Goal: Task Accomplishment & Management: Manage account settings

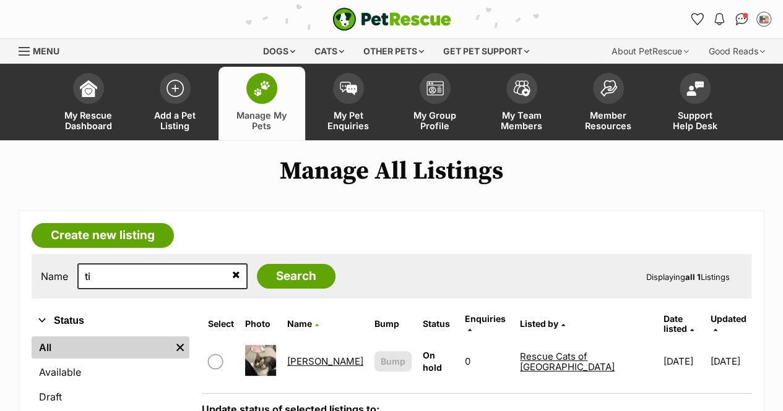
type input "t"
type input "george"
click at [257, 264] on input "Search" at bounding box center [296, 276] width 79 height 25
click at [167, 276] on input "george" at bounding box center [162, 277] width 170 height 26
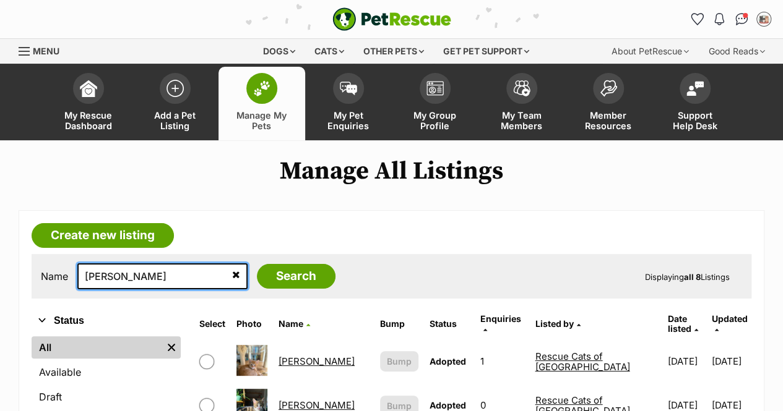
drag, startPoint x: 126, startPoint y: 275, endPoint x: 69, endPoint y: 271, distance: 56.5
click at [71, 272] on div "Name george Search" at bounding box center [188, 277] width 294 height 26
type input "lippy"
click at [257, 264] on input "Search" at bounding box center [296, 276] width 79 height 25
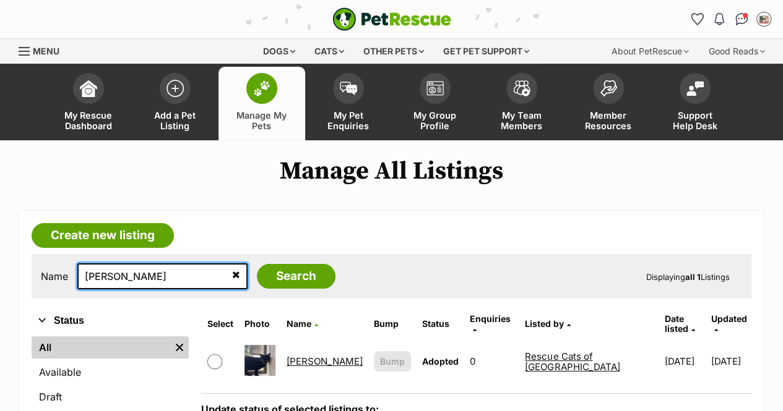
click at [118, 275] on input "lippy" at bounding box center [162, 277] width 170 height 26
type input "l"
type input "peppa"
click at [257, 264] on input "Search" at bounding box center [296, 276] width 79 height 25
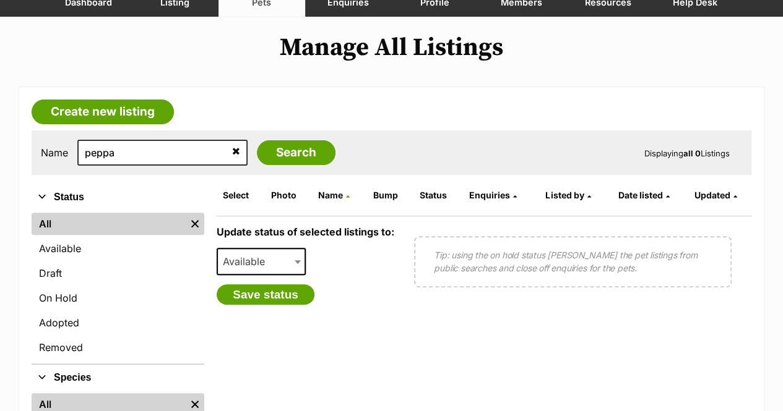
scroll to position [186, 0]
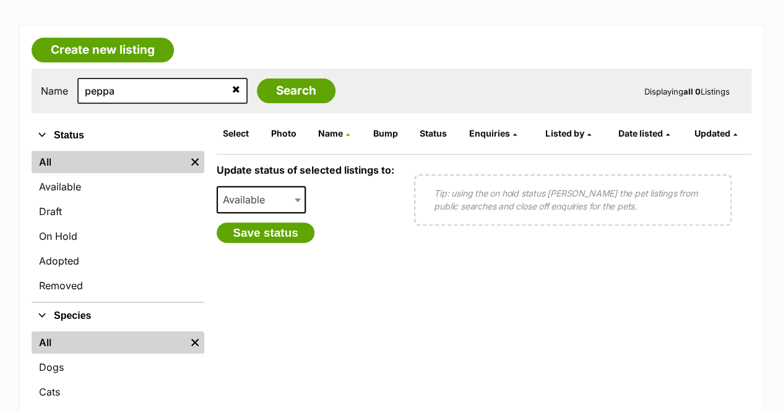
click at [85, 165] on link "All" at bounding box center [109, 162] width 154 height 22
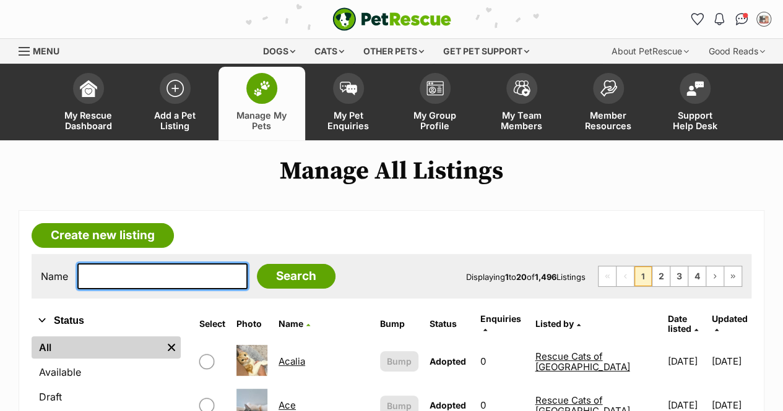
click at [163, 275] on input "text" at bounding box center [162, 277] width 170 height 26
type input "peppa"
click at [257, 264] on input "Search" at bounding box center [296, 276] width 79 height 25
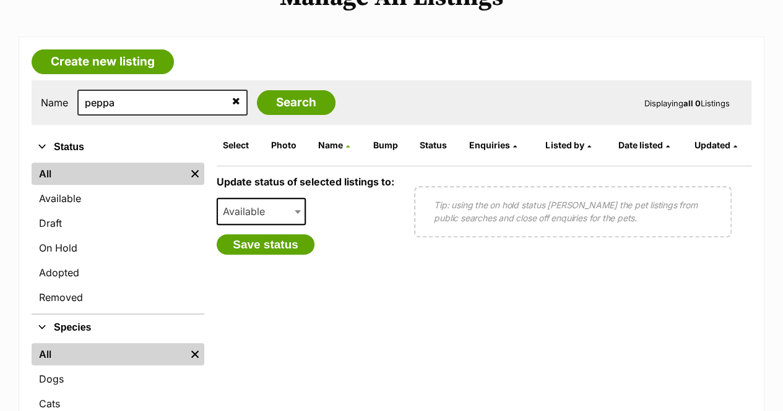
scroll to position [186, 0]
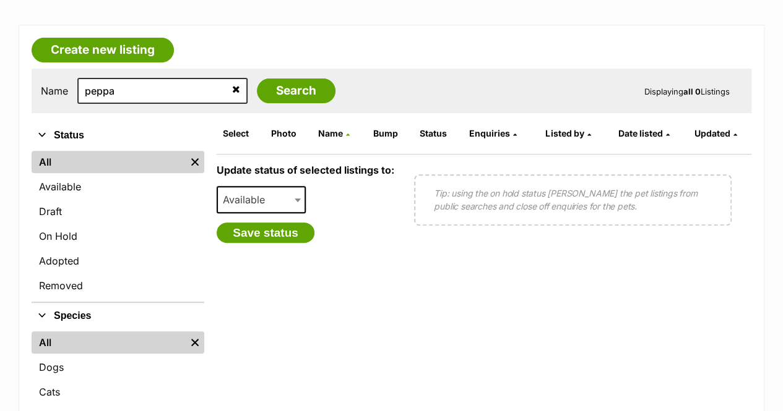
click at [232, 88] on icon at bounding box center [236, 89] width 8 height 10
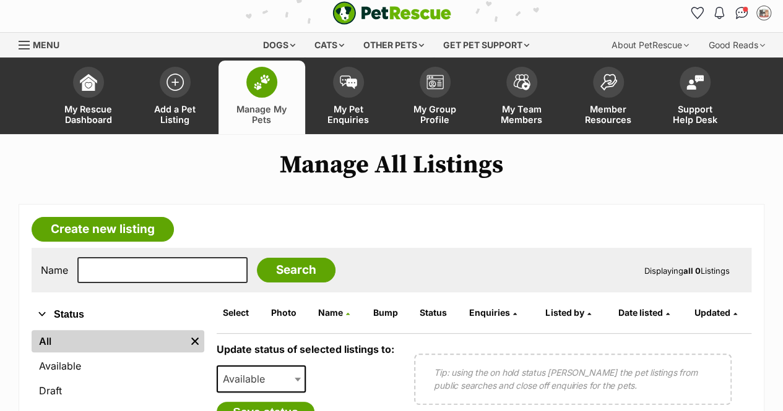
scroll to position [0, 0]
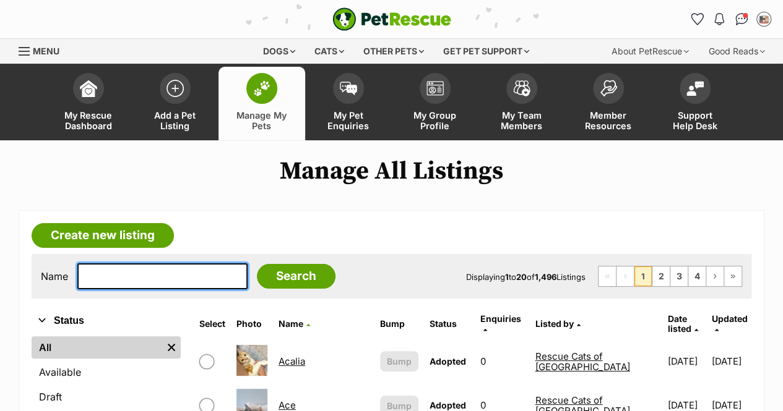
click at [154, 277] on input "text" at bounding box center [162, 277] width 170 height 26
type input "timothy"
click at [257, 264] on input "Search" at bounding box center [296, 276] width 79 height 25
